Goal: Information Seeking & Learning: Stay updated

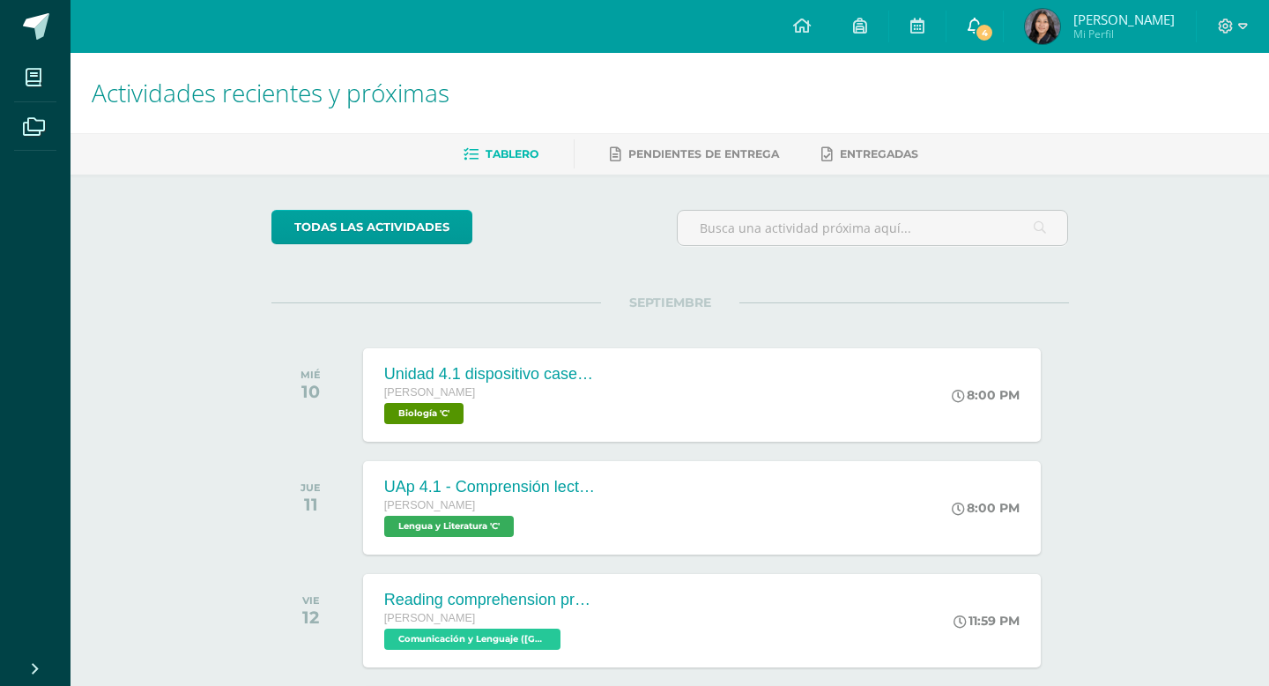
click at [982, 30] on icon at bounding box center [975, 26] width 14 height 16
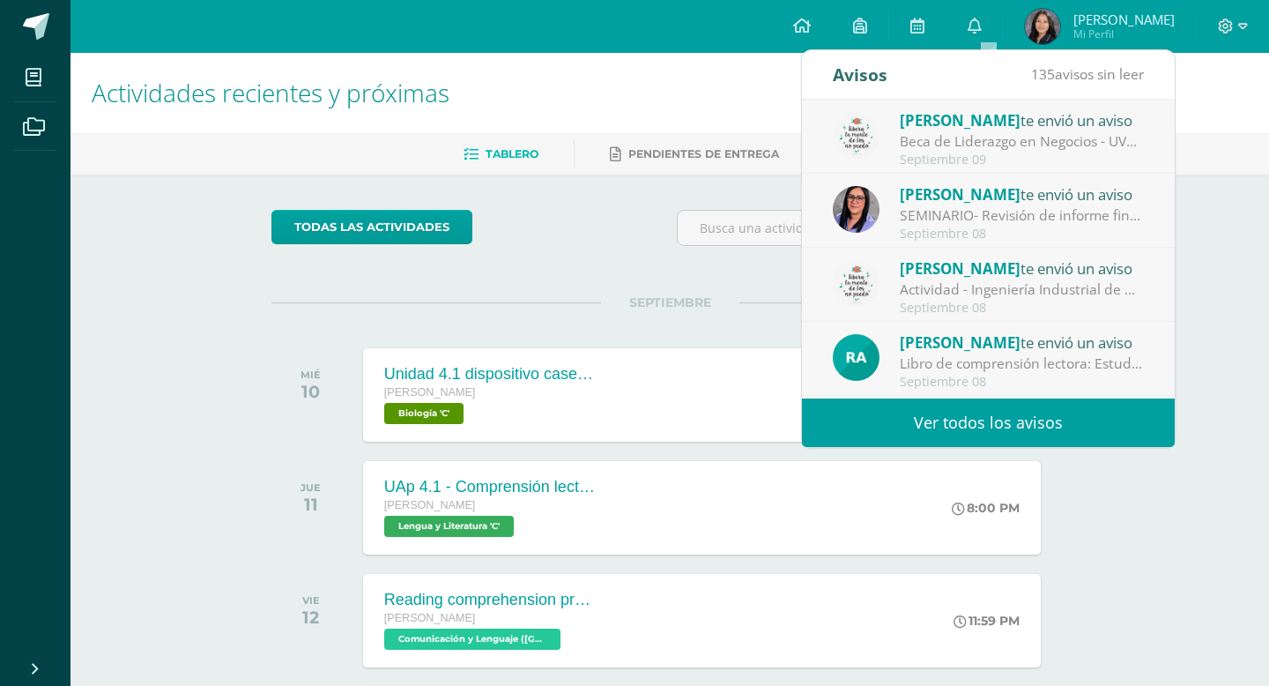
click at [974, 208] on div "SEMINARIO- Revisión de informe final. : Estimados estudiantes graduandos: Los s…" at bounding box center [1022, 215] width 245 height 20
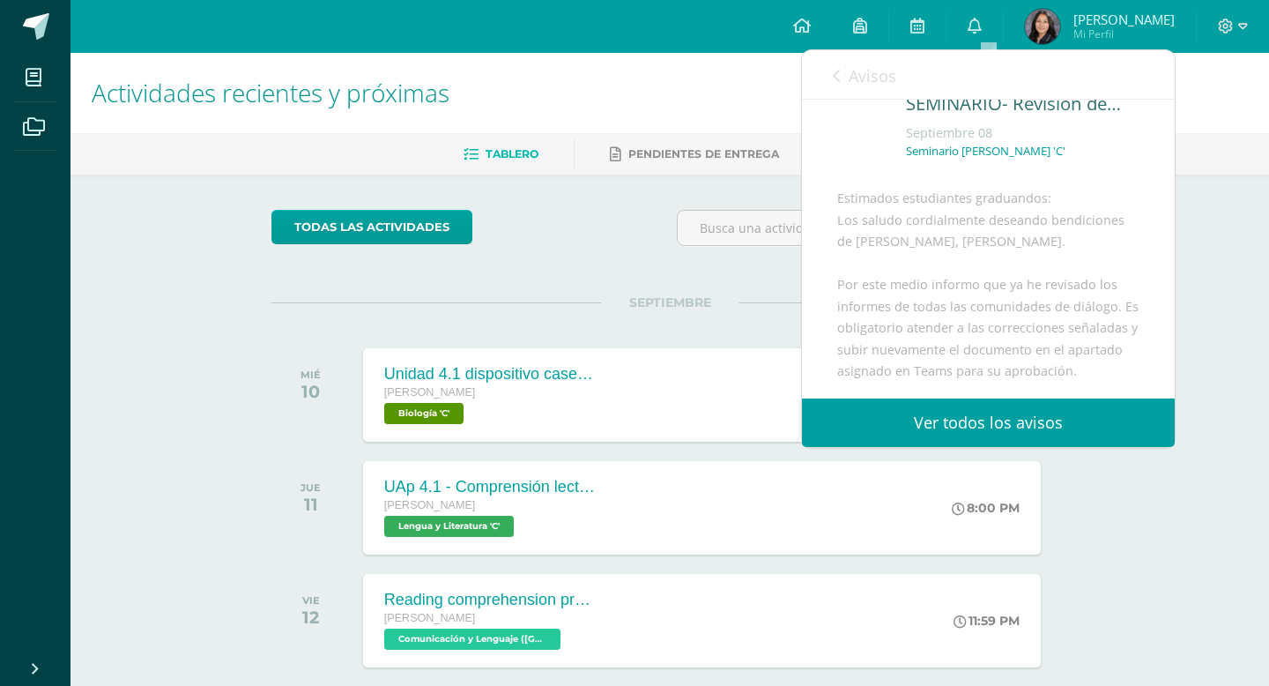
scroll to position [68, 0]
click at [842, 81] on link "Avisos" at bounding box center [864, 75] width 63 height 50
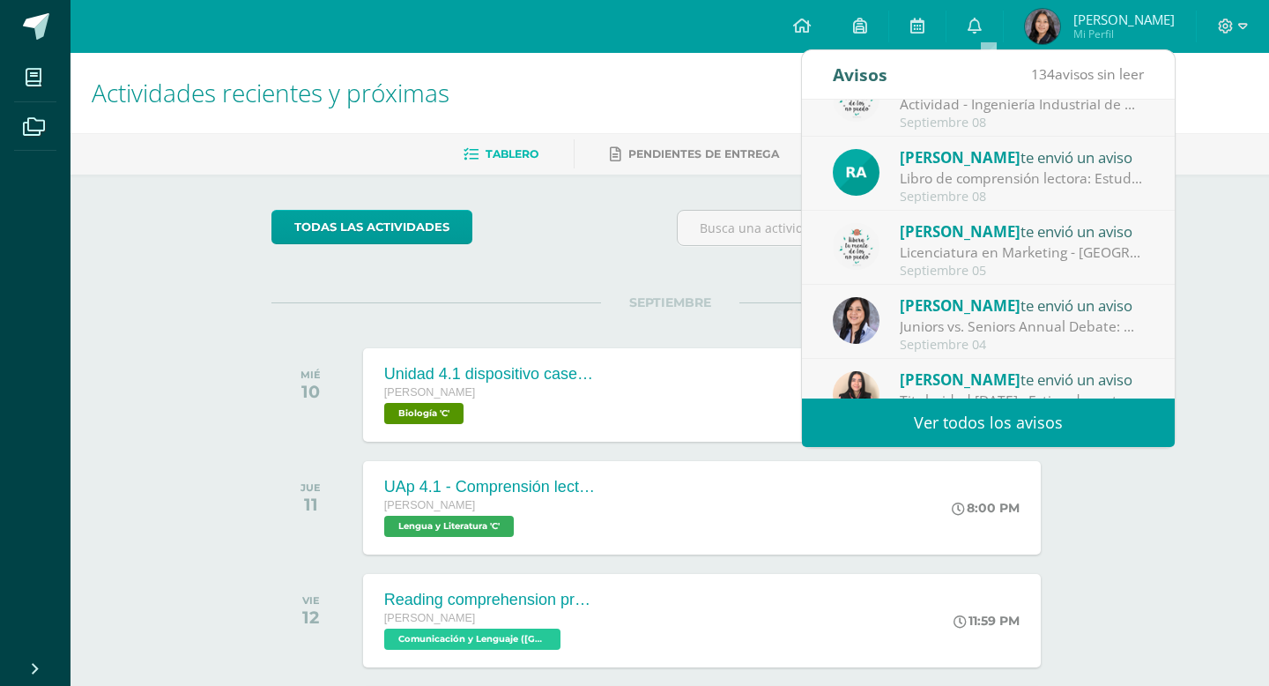
scroll to position [200, 0]
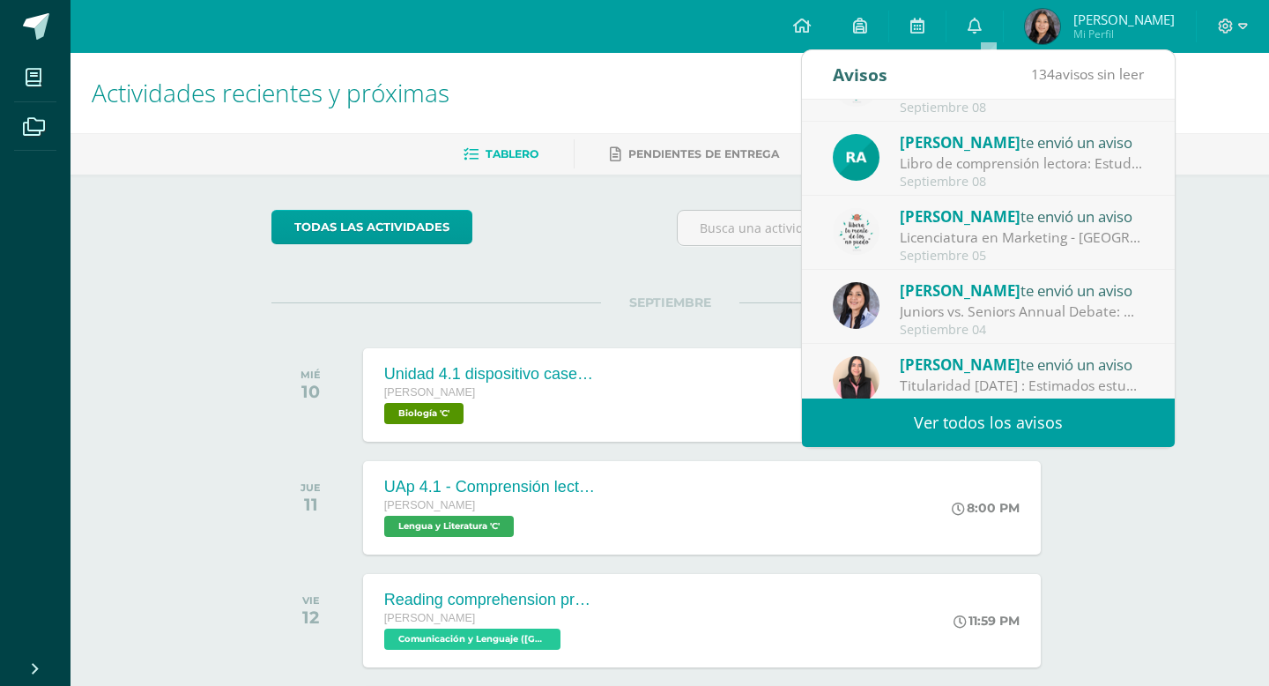
click at [879, 171] on div "[PERSON_NAME] te envió un aviso Libro de comprensión lectora: Estudiantes por e…" at bounding box center [988, 159] width 311 height 58
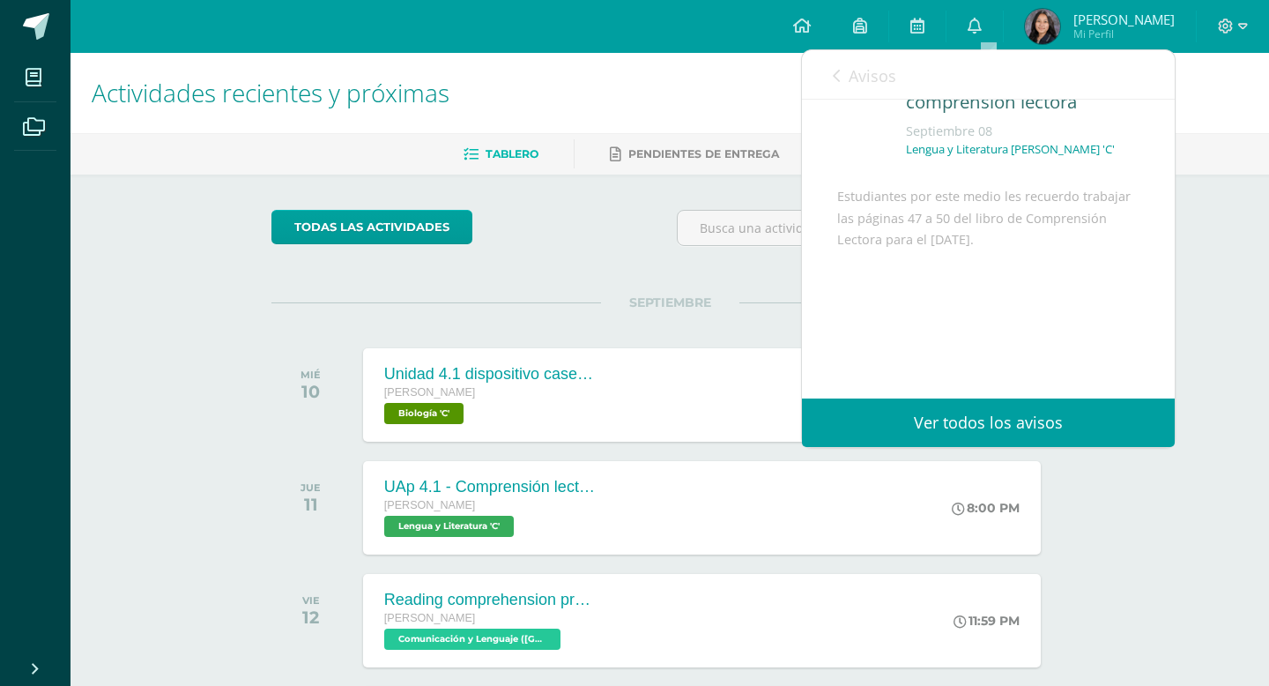
scroll to position [111, 0]
click at [861, 70] on span "Avisos" at bounding box center [873, 75] width 48 height 21
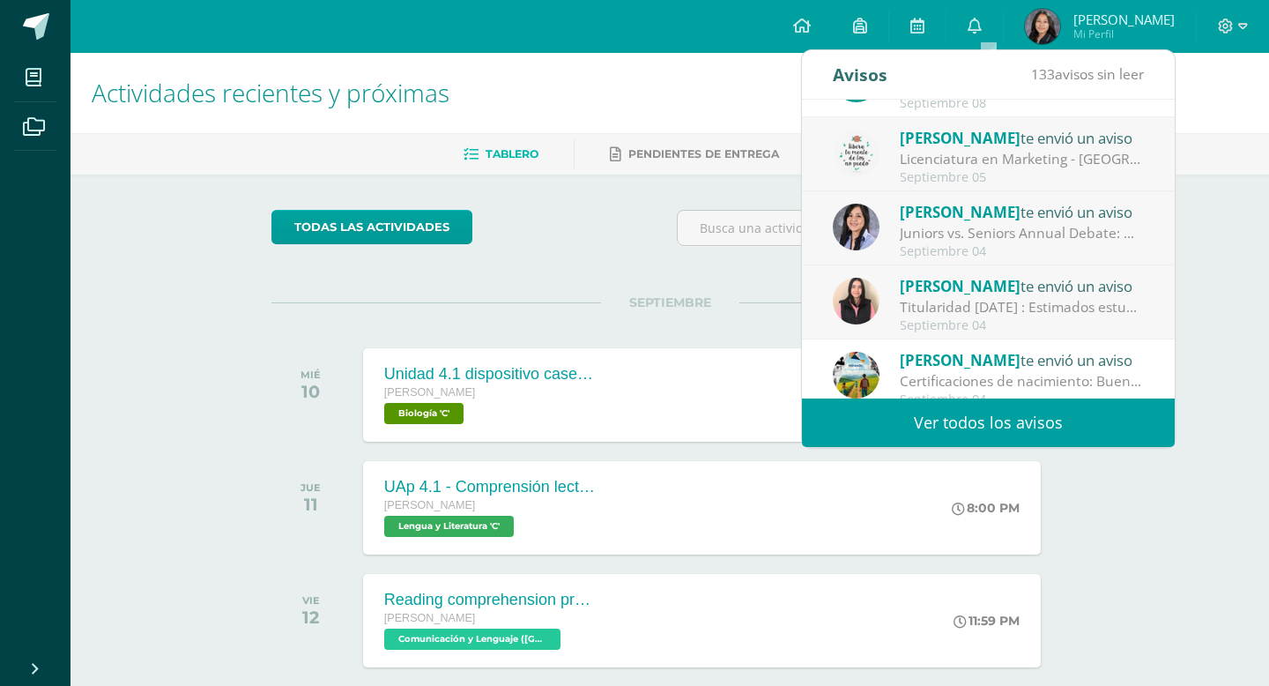
scroll to position [293, 0]
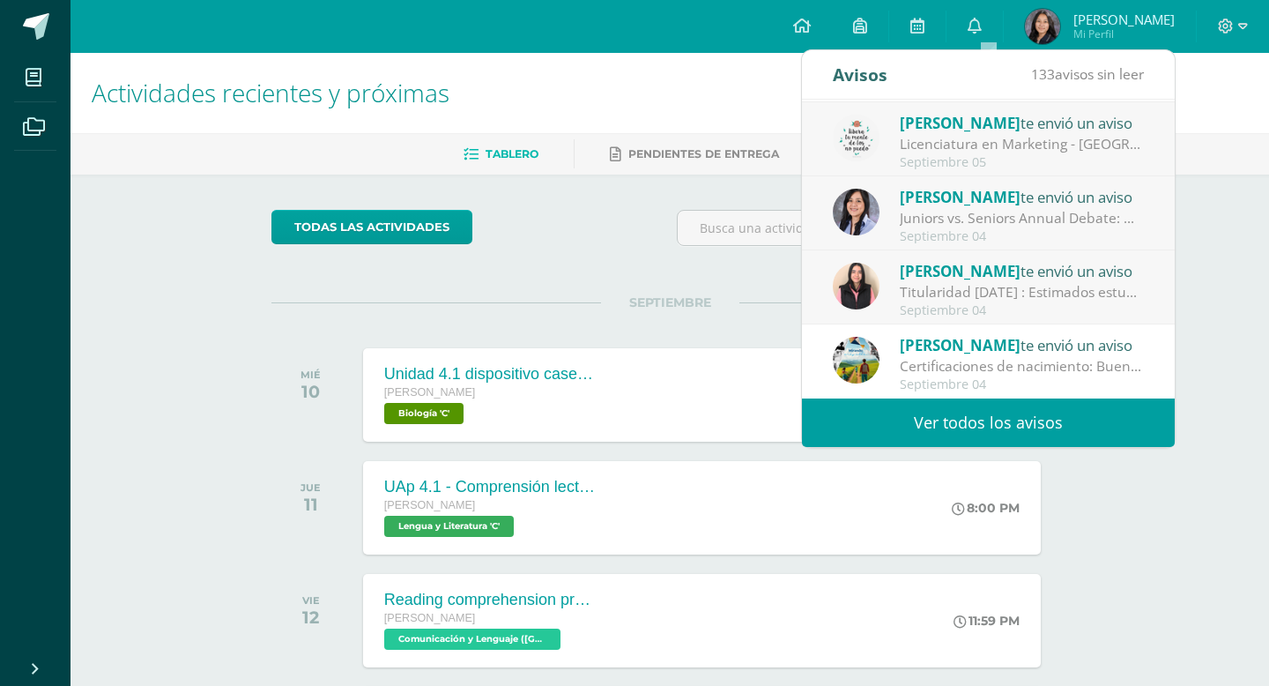
click at [957, 375] on div "Certificaciones de nacimiento: Buen día, compartimos Circular de Coordinación A…" at bounding box center [1022, 366] width 245 height 20
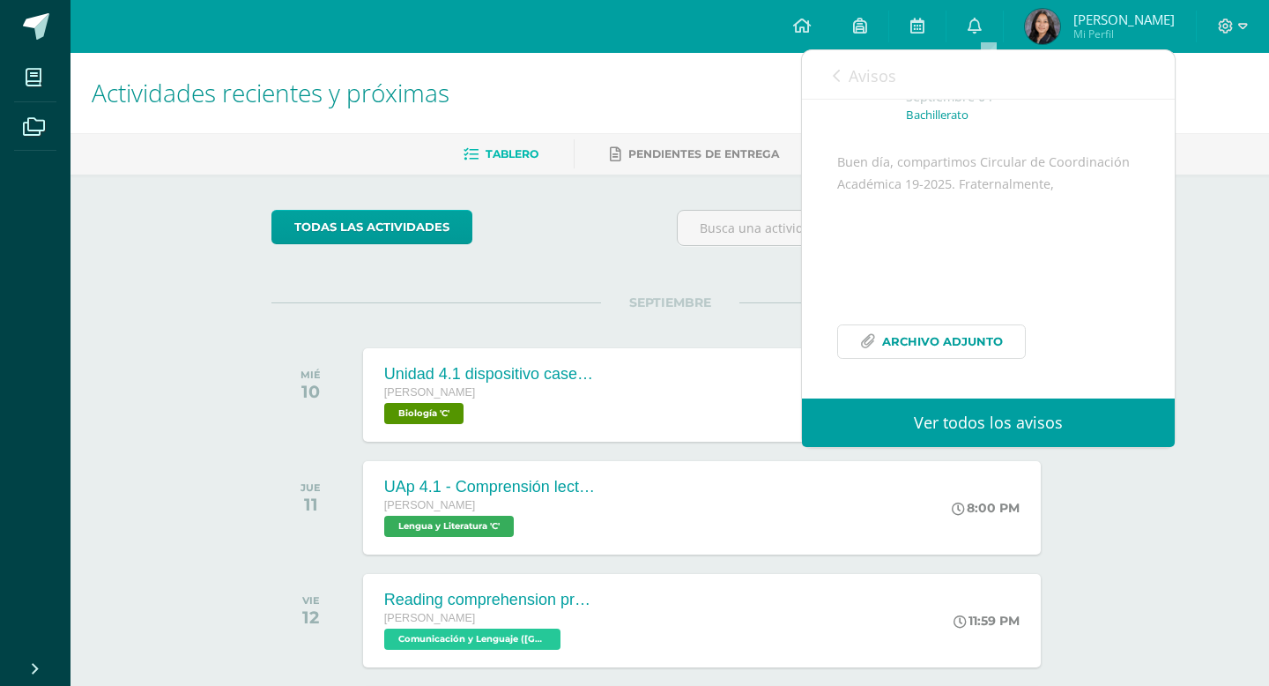
click at [957, 358] on span "Archivo Adjunto" at bounding box center [942, 341] width 121 height 33
click at [982, 23] on icon at bounding box center [975, 26] width 14 height 16
click at [975, 420] on link "Ver todos los avisos" at bounding box center [988, 422] width 373 height 48
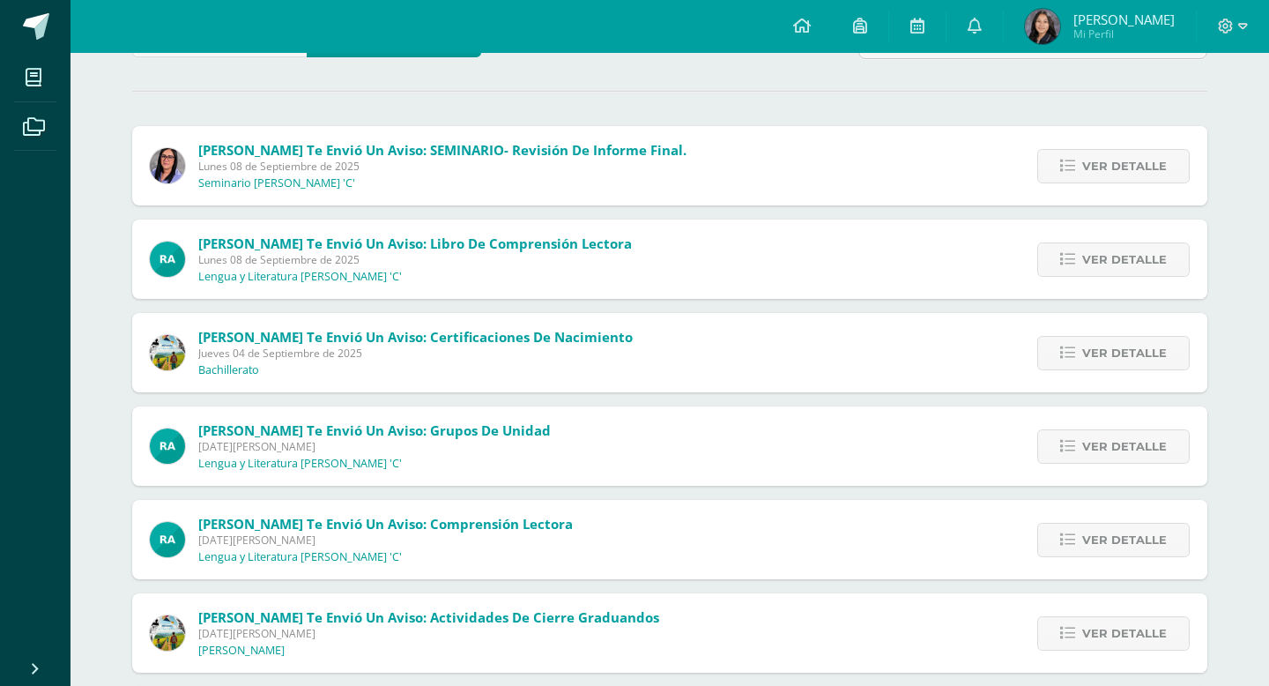
scroll to position [175, 0]
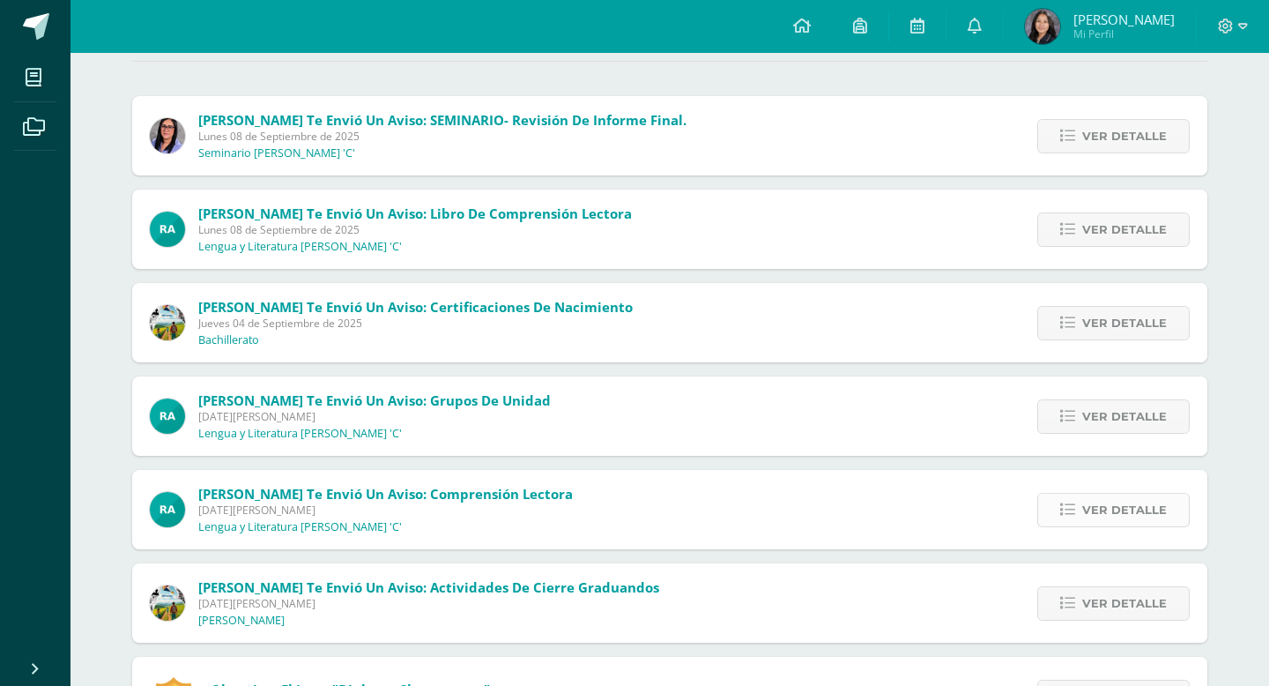
click at [1094, 515] on span "Ver detalle" at bounding box center [1124, 509] width 85 height 33
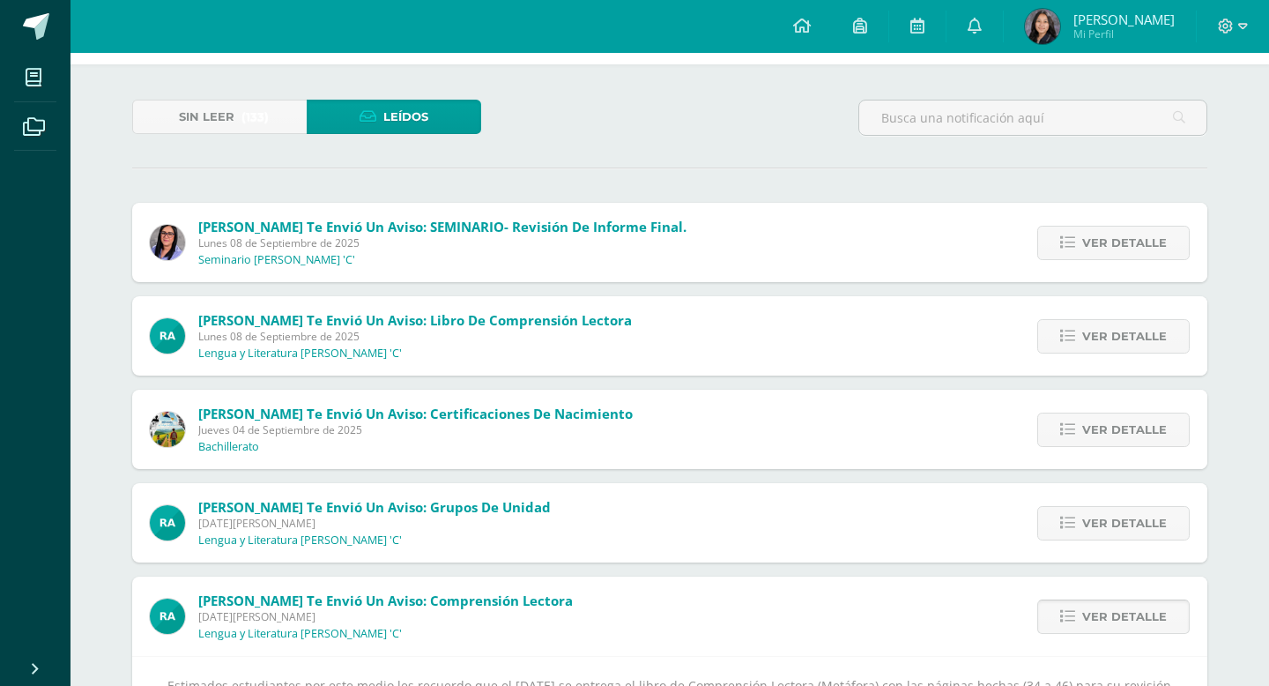
scroll to position [6, 0]
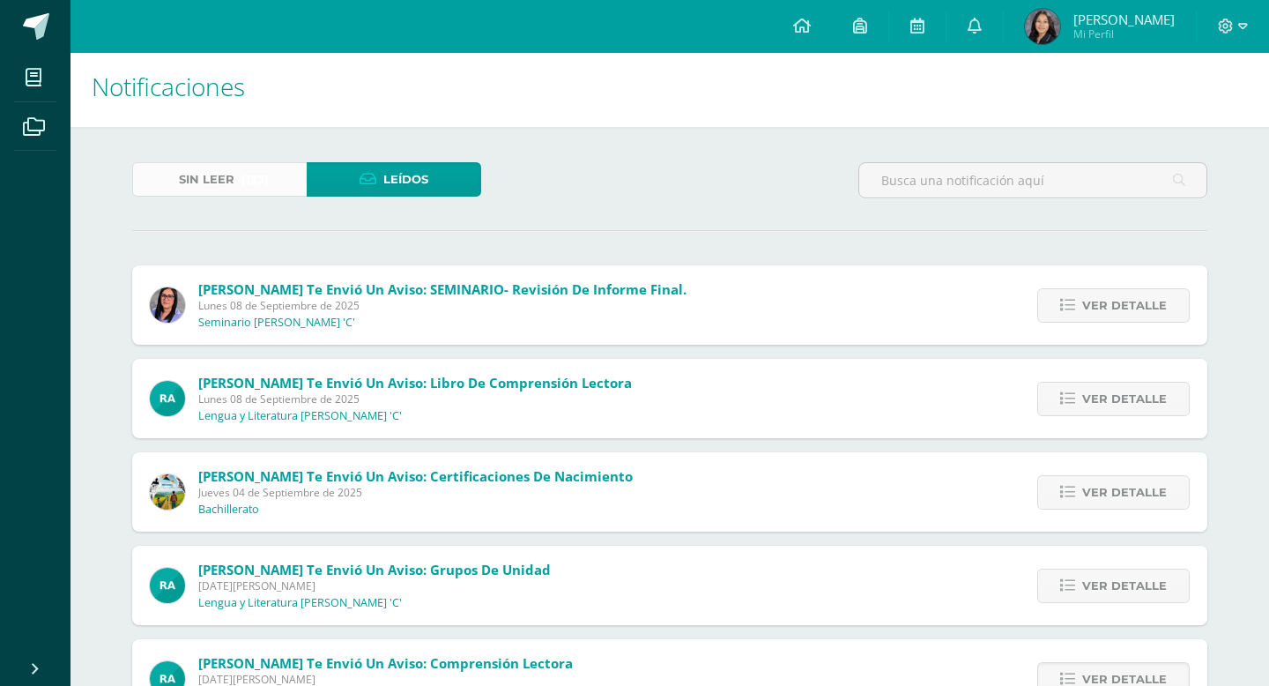
click at [270, 163] on link "Sin leer (133)" at bounding box center [219, 179] width 174 height 34
click at [232, 172] on span "Sin leer" at bounding box center [207, 179] width 56 height 33
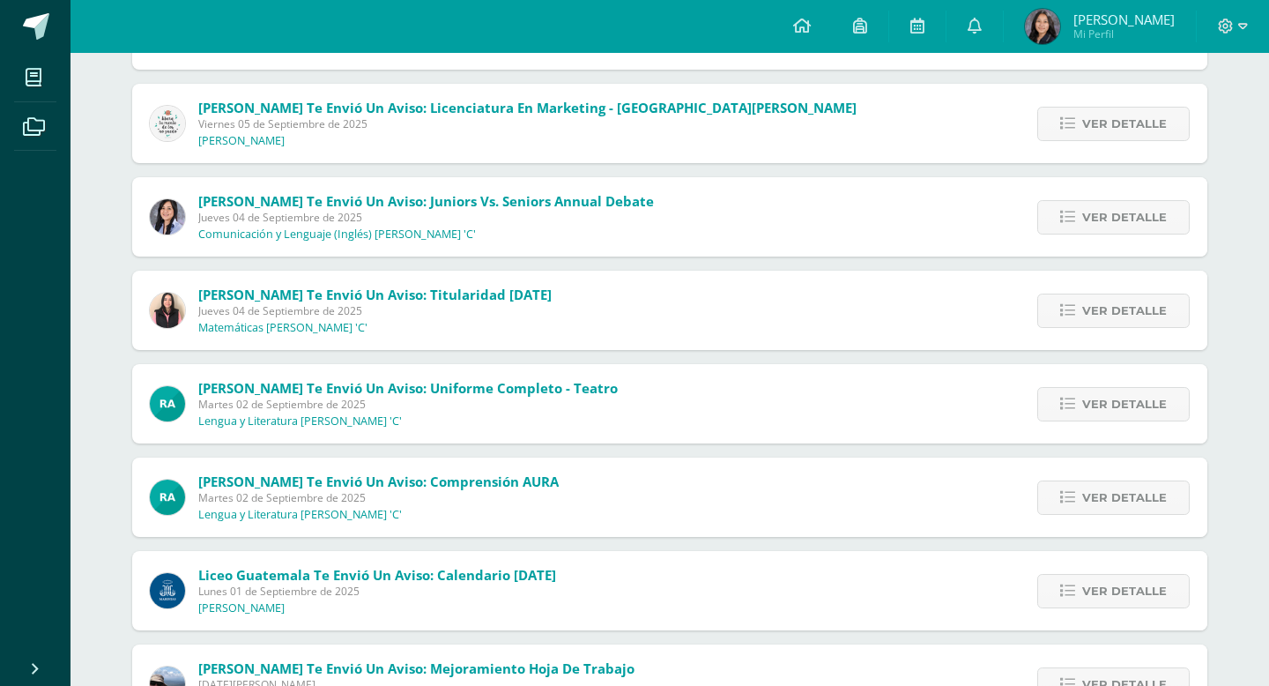
scroll to position [376, 0]
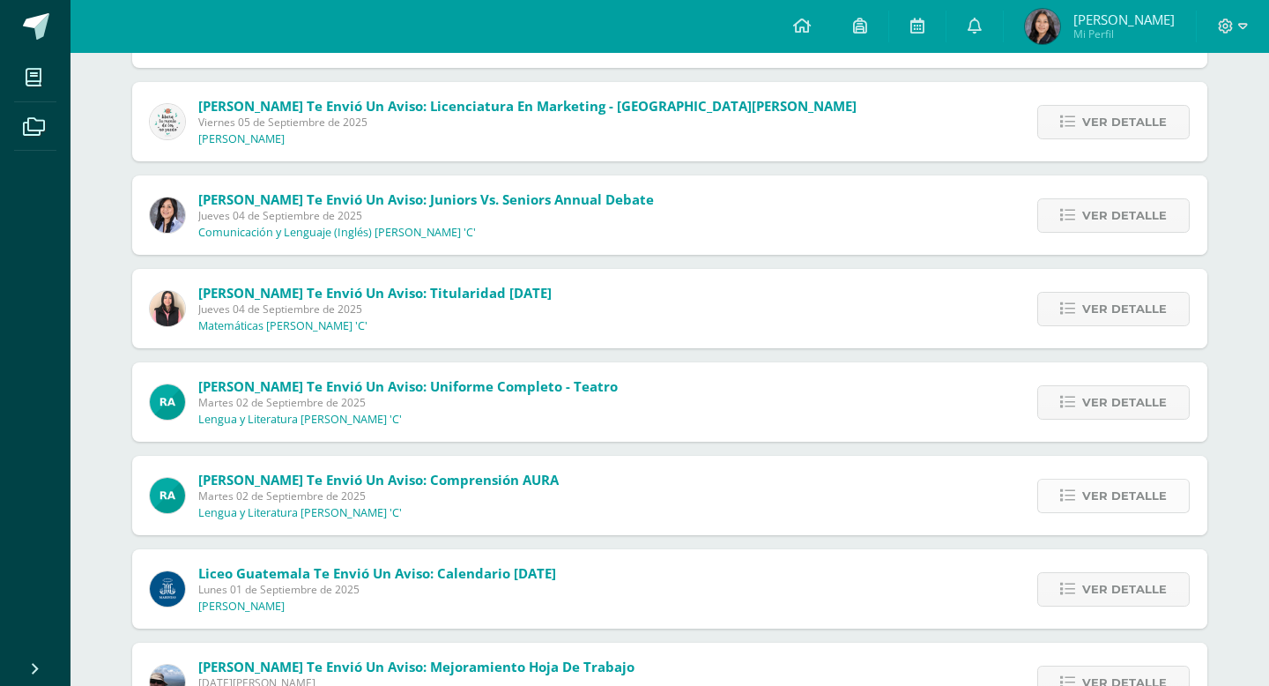
click at [1105, 493] on span "Ver detalle" at bounding box center [1124, 495] width 85 height 33
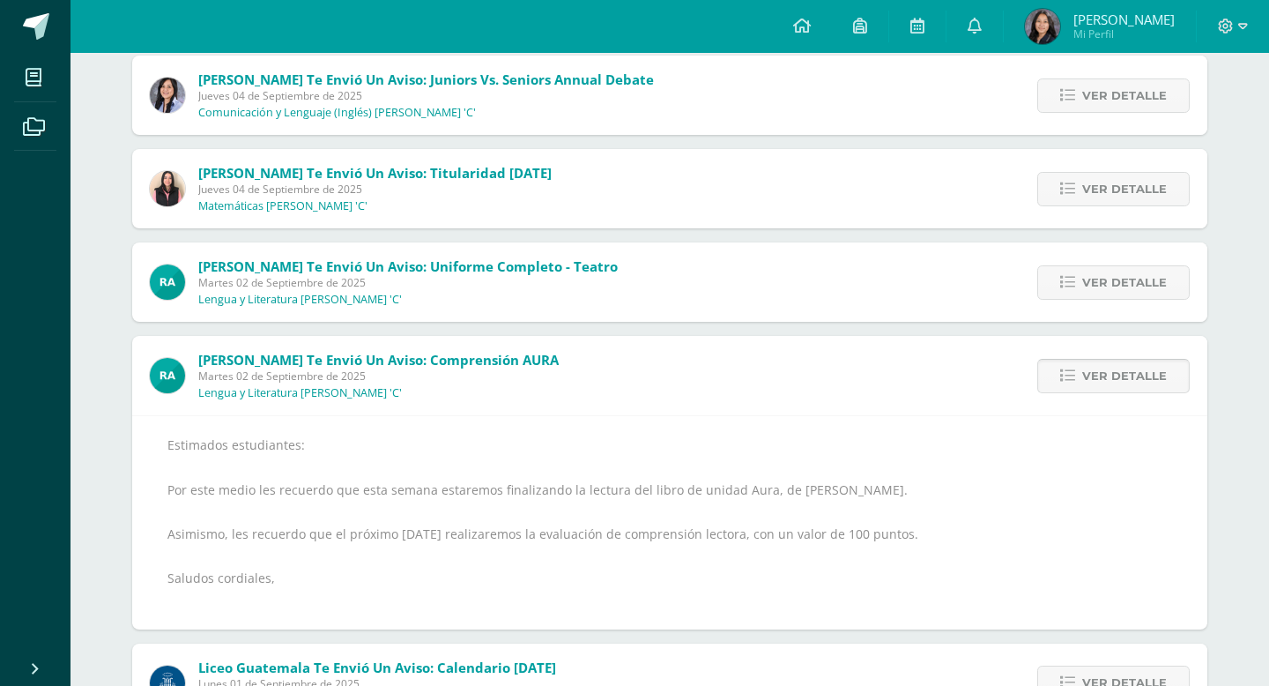
scroll to position [498, 0]
